Goal: Information Seeking & Learning: Learn about a topic

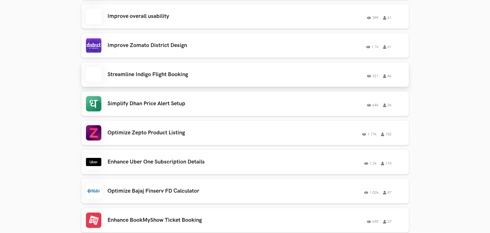
scroll to position [1064, 0]
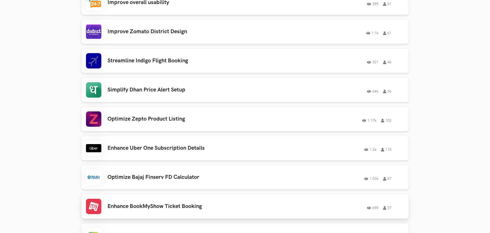
click at [203, 205] on h3 "Enhance BookMyShow Ticket Booking" at bounding box center [180, 207] width 145 height 7
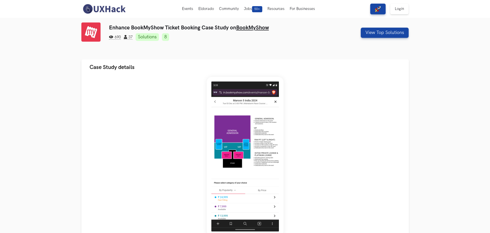
click at [167, 37] on link "8" at bounding box center [165, 37] width 7 height 8
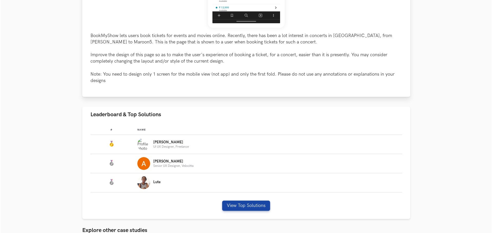
scroll to position [208, 0]
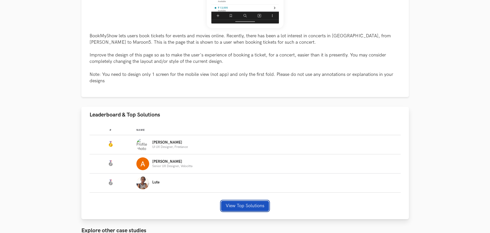
click at [252, 203] on button "View Top Solutions" at bounding box center [245, 206] width 48 height 10
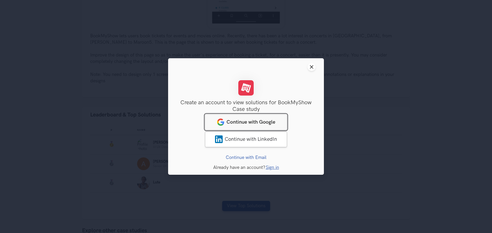
click at [258, 119] on link "Continue with Google" at bounding box center [246, 122] width 82 height 16
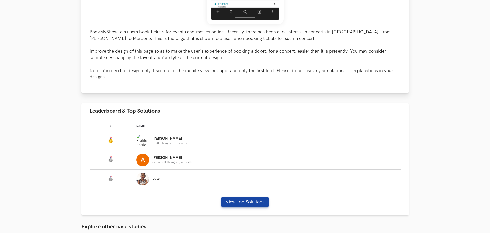
scroll to position [271, 0]
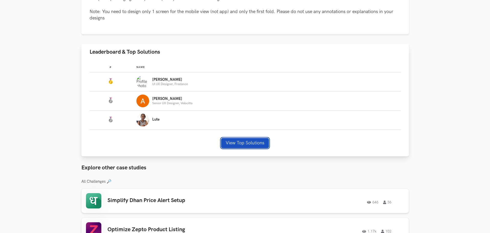
click at [251, 142] on button "View Top Solutions" at bounding box center [245, 143] width 48 height 10
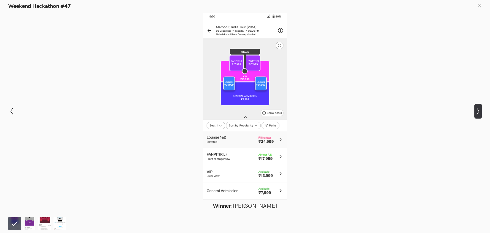
click at [477, 113] on icon "Show next slide" at bounding box center [478, 111] width 7 height 7
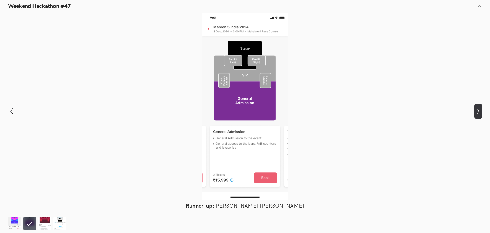
click at [477, 113] on icon "Show next slide" at bounding box center [478, 111] width 7 height 7
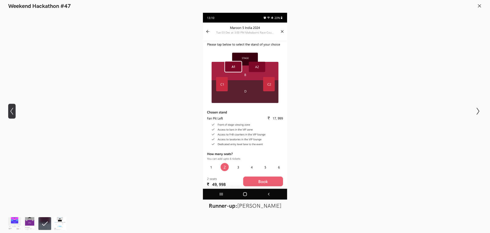
click at [13, 111] on icon "Show previous slide" at bounding box center [11, 111] width 7 height 7
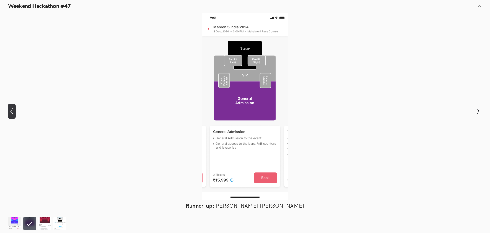
click at [13, 111] on icon "Show previous slide" at bounding box center [11, 111] width 7 height 7
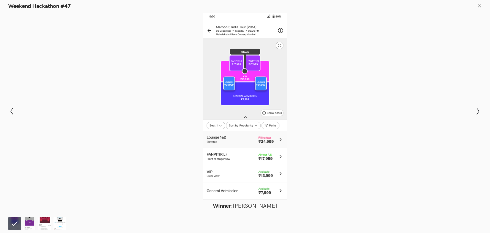
click at [18, 114] on div "Modal Gallery Slideshow Winner: Nirmalkumar Rohit Runner-up: Adarsh Pratap Sing…" at bounding box center [245, 111] width 490 height 203
click at [480, 6] on line at bounding box center [479, 5] width 3 height 3
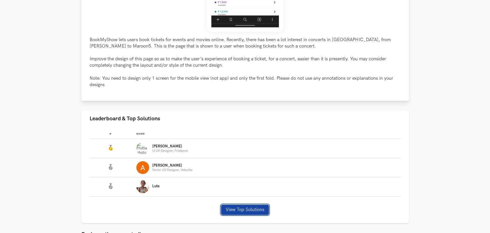
scroll to position [206, 0]
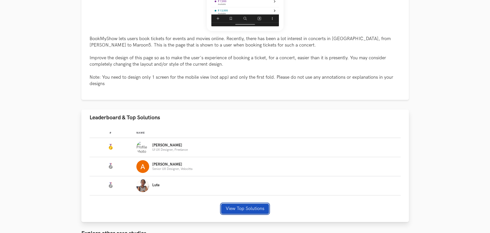
click at [239, 207] on button "View Top Solutions" at bounding box center [245, 209] width 48 height 10
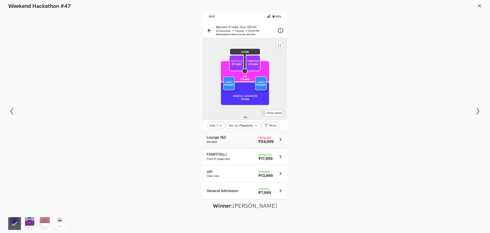
click at [32, 221] on img at bounding box center [29, 224] width 13 height 13
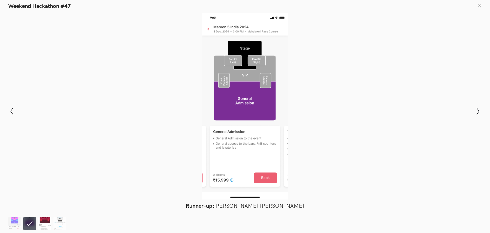
click at [47, 221] on img at bounding box center [44, 224] width 13 height 13
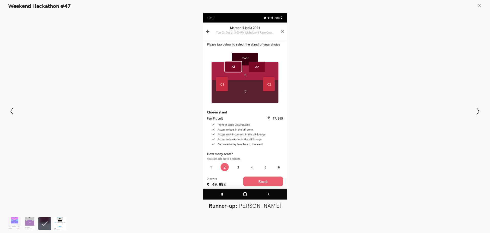
click at [59, 222] on img at bounding box center [60, 224] width 13 height 13
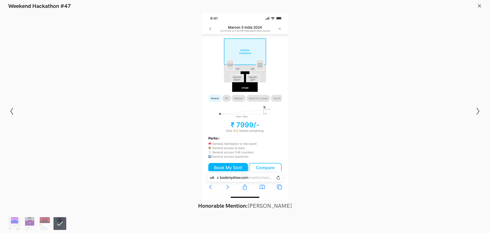
click at [21, 225] on ol at bounding box center [38, 224] width 60 height 13
click at [7, 227] on footer at bounding box center [245, 223] width 490 height 20
click at [13, 225] on img at bounding box center [14, 224] width 13 height 13
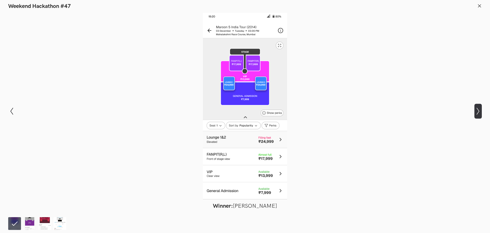
click at [476, 115] on button "Show next slide" at bounding box center [478, 111] width 7 height 15
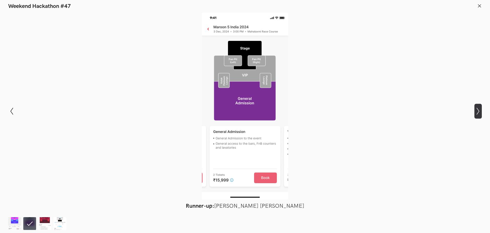
click at [476, 115] on button "Show next slide" at bounding box center [478, 111] width 7 height 15
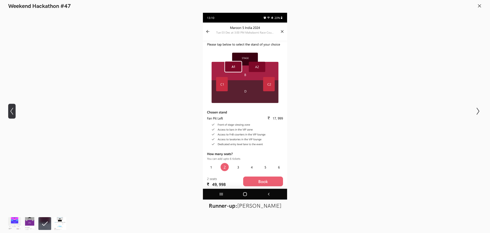
click at [13, 114] on icon "Show previous slide" at bounding box center [11, 111] width 7 height 7
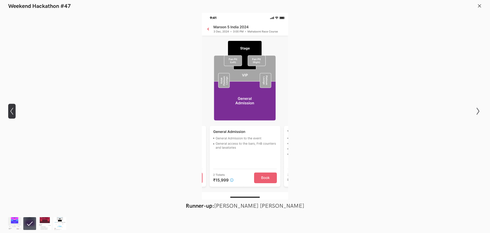
click at [13, 114] on icon "Show previous slide" at bounding box center [11, 111] width 7 height 7
